Goal: Information Seeking & Learning: Find specific fact

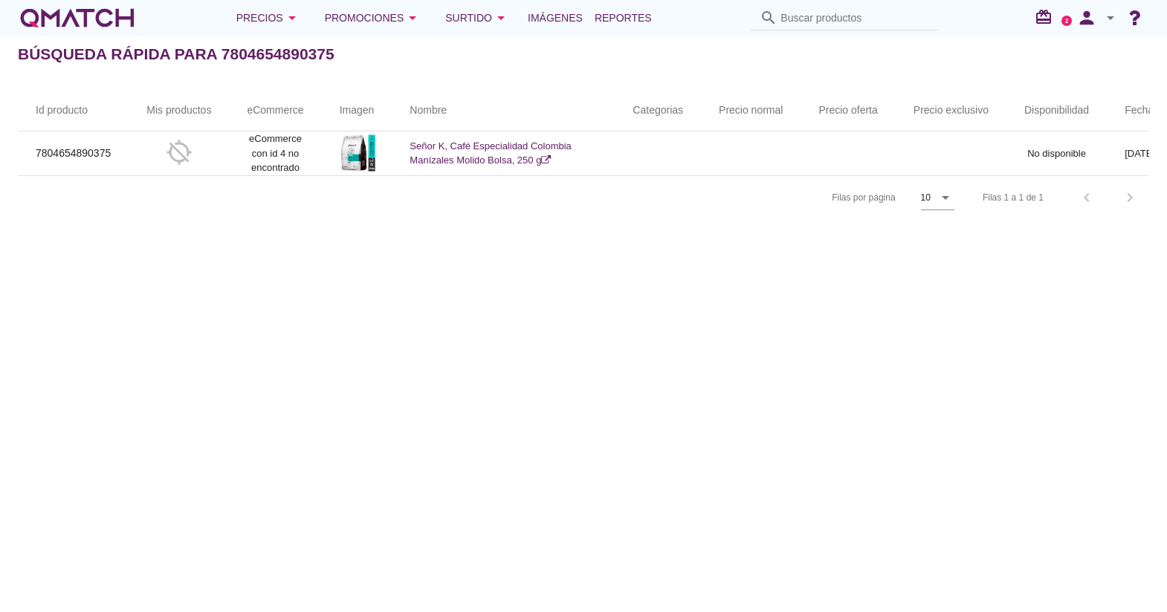
click at [424, 237] on div "Id producto Mis productos eCommerce Imagen Nombre Categorias Precio normal Prec…" at bounding box center [583, 154] width 1167 height 165
click at [798, 4] on div "Precios arrow_drop_down Promociones arrow_drop_down Surtido arrow_drop_down Imá…" at bounding box center [583, 18] width 1131 height 30
click at [817, 10] on input "Buscar productos" at bounding box center [854, 18] width 149 height 24
paste input "7613035951280"
type input "7613035951280"
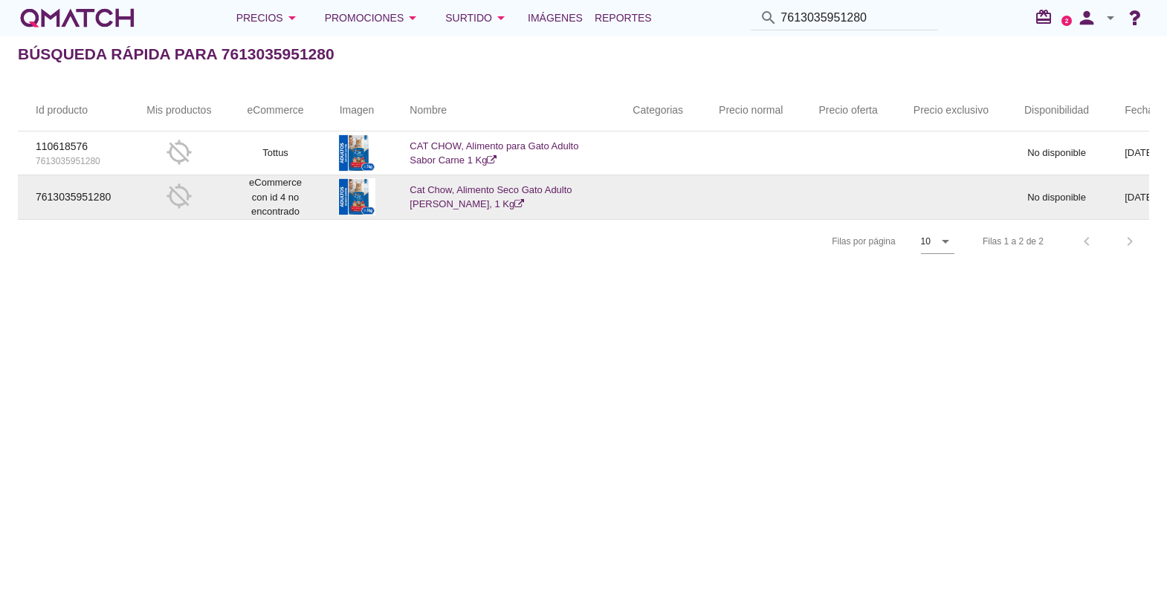
click at [438, 186] on link "Cat Chow, Alimento Seco Gato Adulto Sabor Carne Bolsa, 1 Kg" at bounding box center [490, 197] width 162 height 26
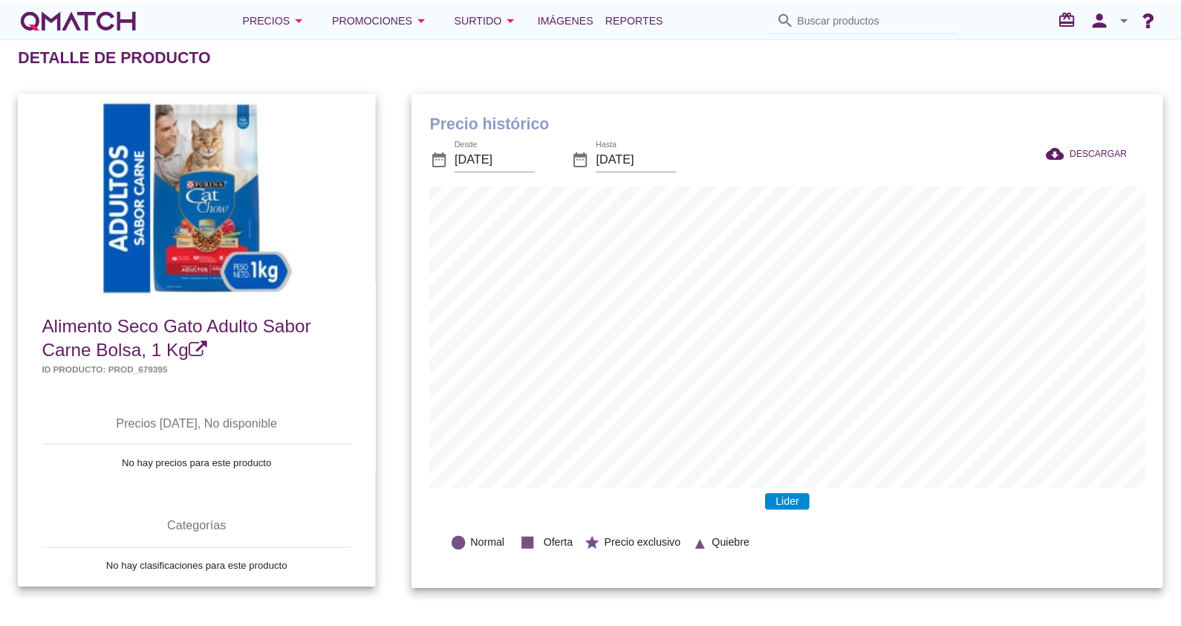
scroll to position [487, 742]
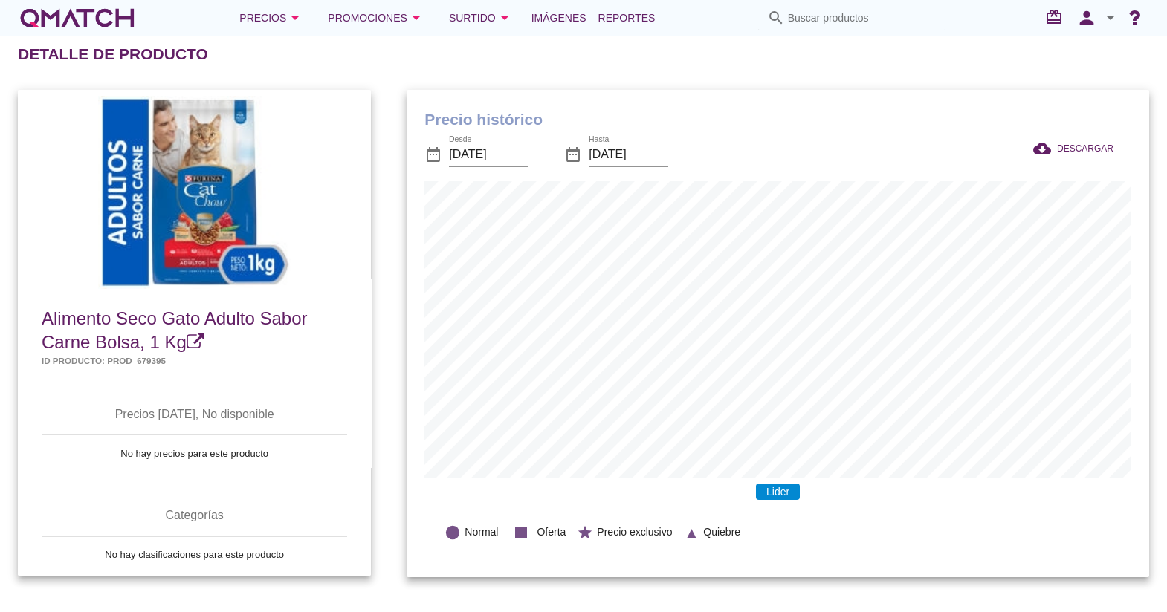
click at [401, 218] on div "Precio histórico date_range Desde 2025-09-08 date_range Hasta 2025-10-08 cloud_…" at bounding box center [778, 333] width 778 height 523
click at [794, 16] on input "Buscar productos" at bounding box center [862, 18] width 149 height 24
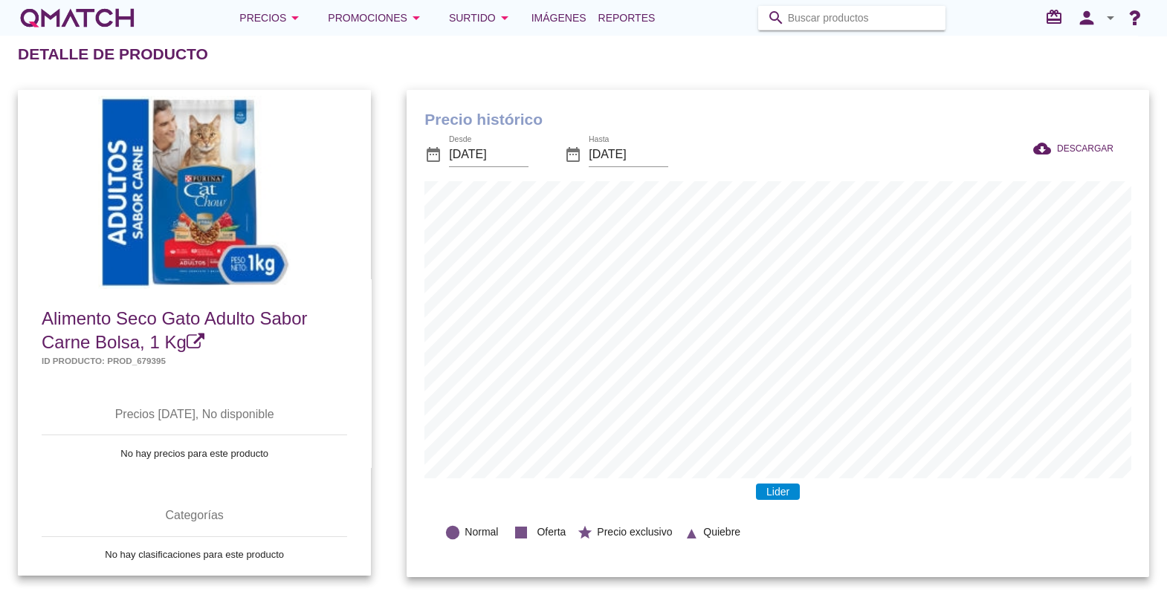
paste input "7613035951464"
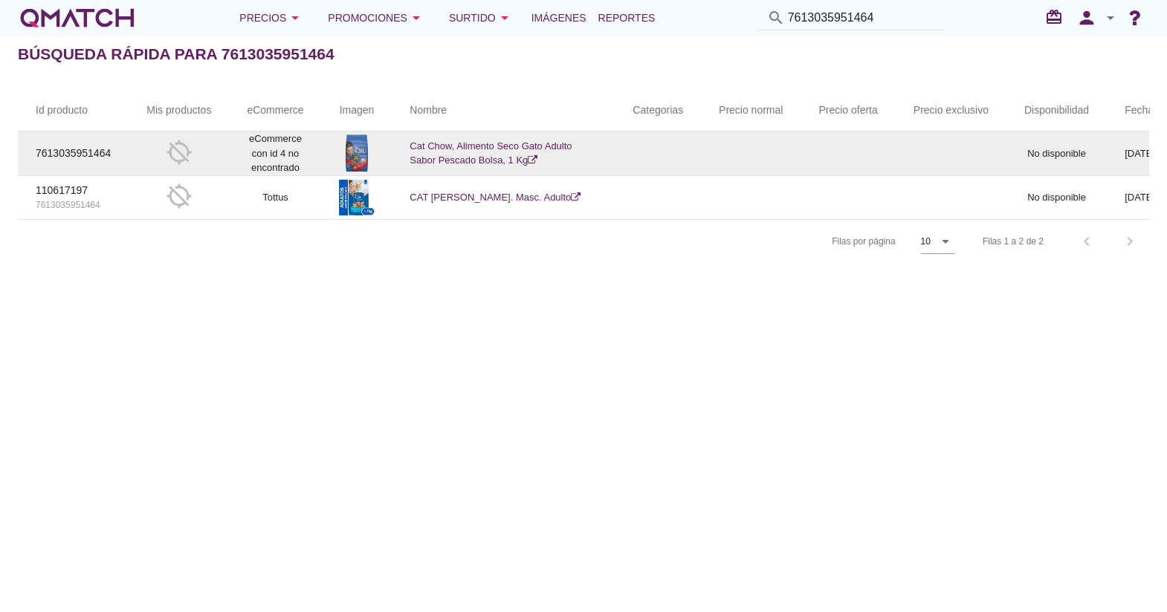
click at [454, 143] on link "Cat Chow, Alimento Seco Gato Adulto Sabor Pescado Bolsa, 1 Kg" at bounding box center [490, 153] width 162 height 26
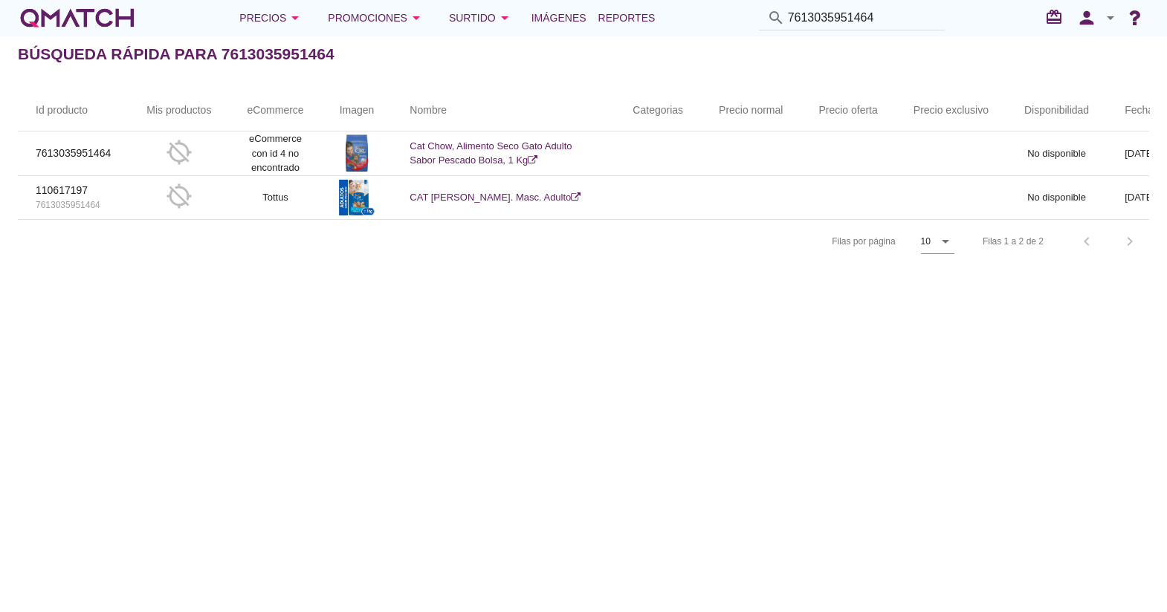
drag, startPoint x: 509, startPoint y: 239, endPoint x: 795, endPoint y: 277, distance: 288.6
click at [795, 277] on div "Id producto Mis productos eCommerce Imagen Nombre Categorias Precio normal Prec…" at bounding box center [583, 176] width 1167 height 209
click at [864, 581] on div "Búsqueda rápida para 7613035951464 filter_list Sin resultados, realiza una nuev…" at bounding box center [583, 324] width 1167 height 577
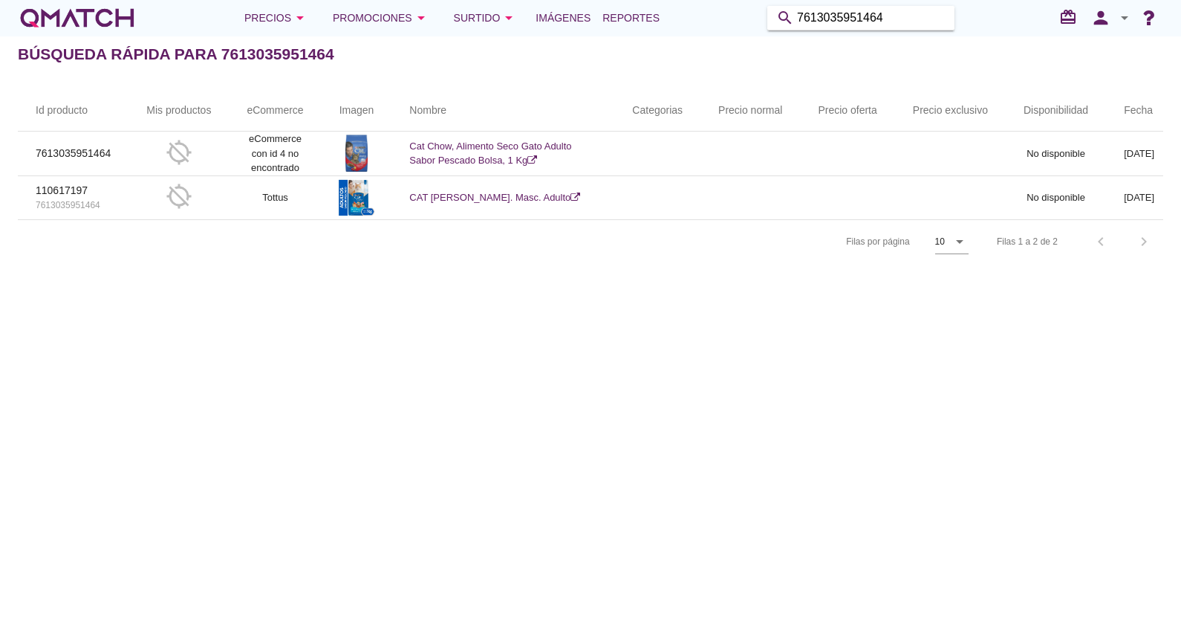
drag, startPoint x: 871, startPoint y: 22, endPoint x: 724, endPoint y: 26, distance: 147.2
click at [724, 26] on div "Precios arrow_drop_down Promociones arrow_drop_down Surtido arrow_drop_down Imá…" at bounding box center [591, 18] width 1146 height 30
type input "4"
paste input "7613035951242"
type input "7613035951242"
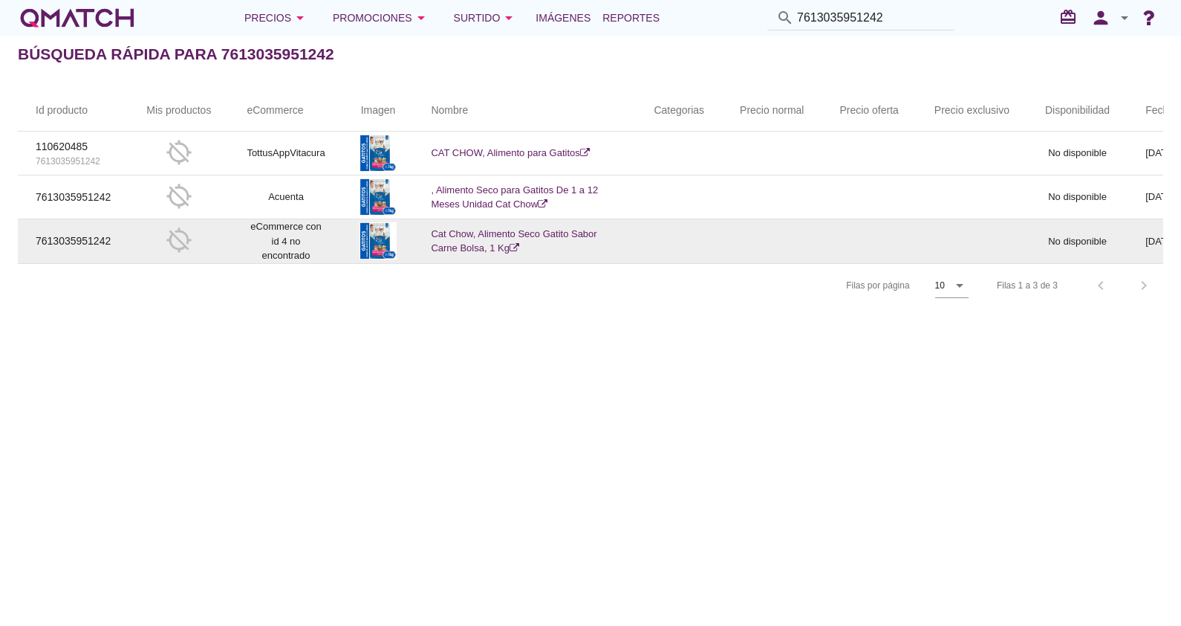
click at [490, 234] on link "Cat Chow, Alimento Seco Gatito Sabor Carne Bolsa, 1 Kg" at bounding box center [514, 241] width 166 height 26
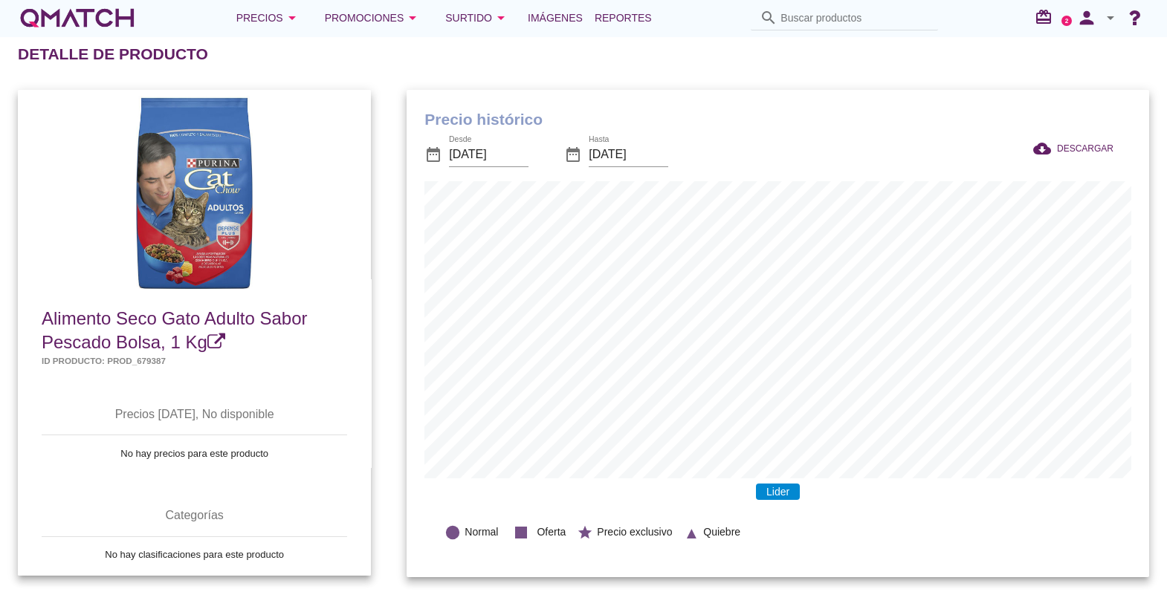
scroll to position [487, 742]
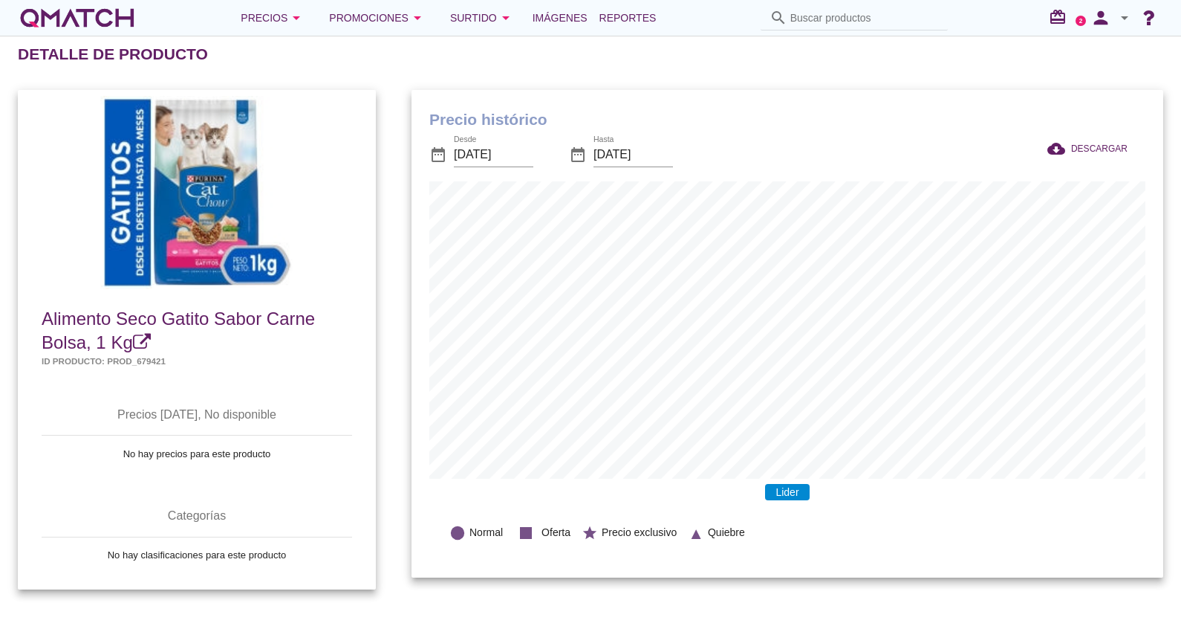
scroll to position [487, 752]
